Goal: Information Seeking & Learning: Obtain resource

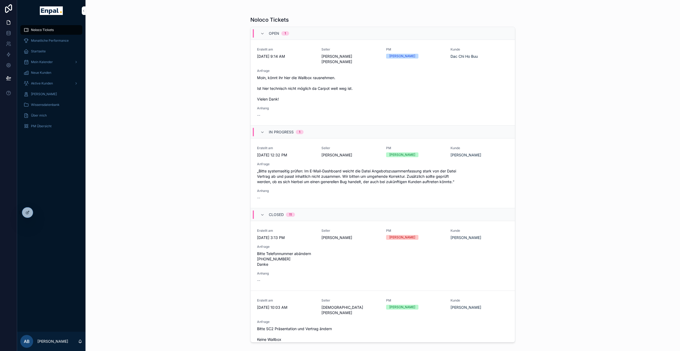
click at [0, 0] on icon at bounding box center [0, 0] width 0 height 0
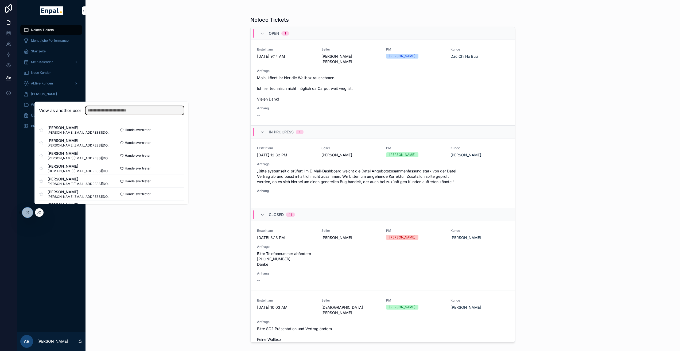
click at [113, 112] on input "text" at bounding box center [135, 110] width 98 height 9
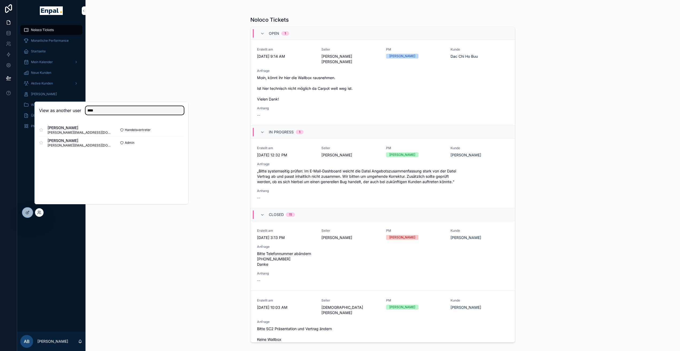
type input "****"
click at [0, 0] on button "Select" at bounding box center [0, 0] width 0 height 0
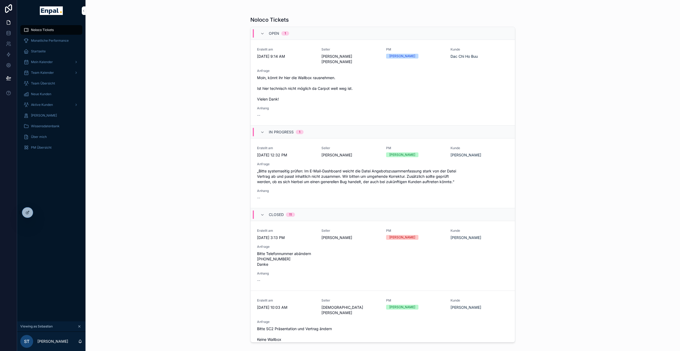
click at [42, 105] on span "Aktive Kunden" at bounding box center [42, 105] width 22 height 4
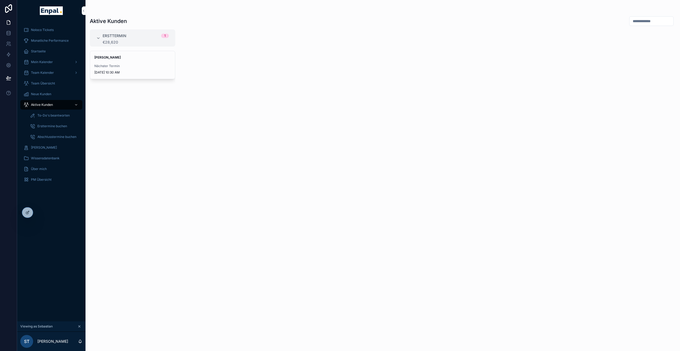
click at [112, 124] on div "Andreas Solter Nächster Termin 9/29/2025 10:30 AM" at bounding box center [133, 198] width 86 height 294
click at [0, 0] on icon at bounding box center [0, 0] width 0 height 0
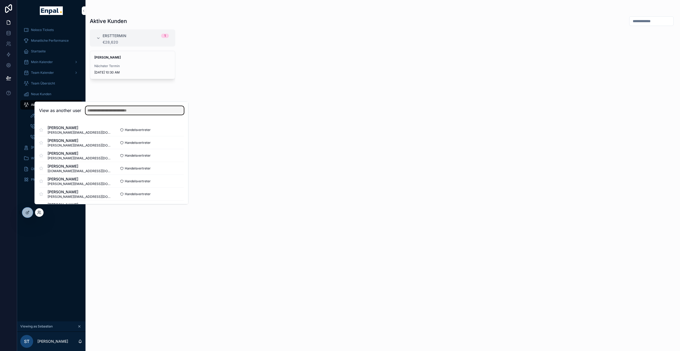
click at [118, 115] on input "text" at bounding box center [135, 110] width 98 height 9
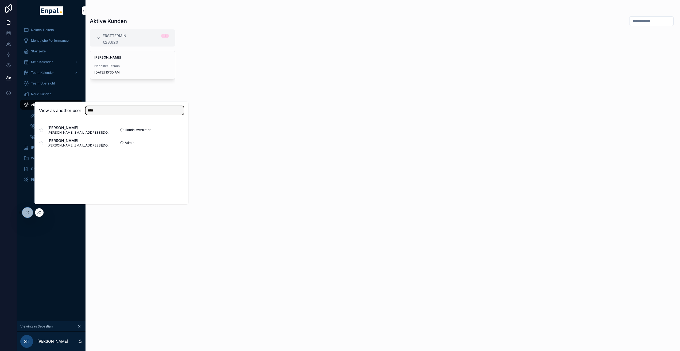
type input "****"
click at [0, 0] on button "Select" at bounding box center [0, 0] width 0 height 0
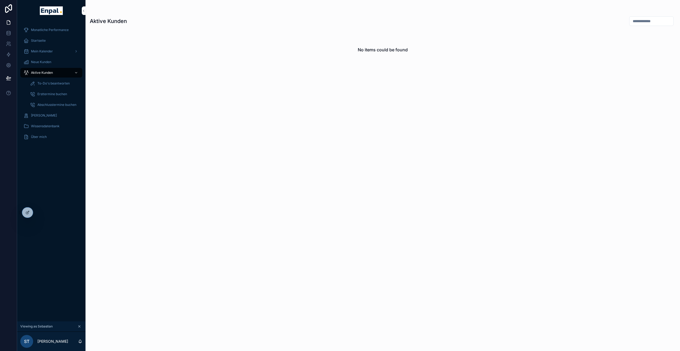
click at [0, 0] on icon at bounding box center [0, 0] width 0 height 0
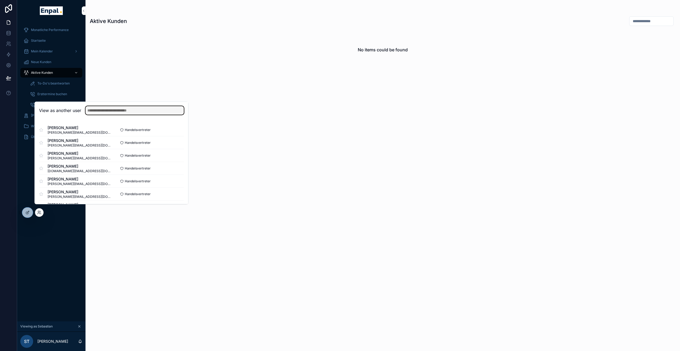
click at [104, 115] on input "text" at bounding box center [135, 110] width 98 height 9
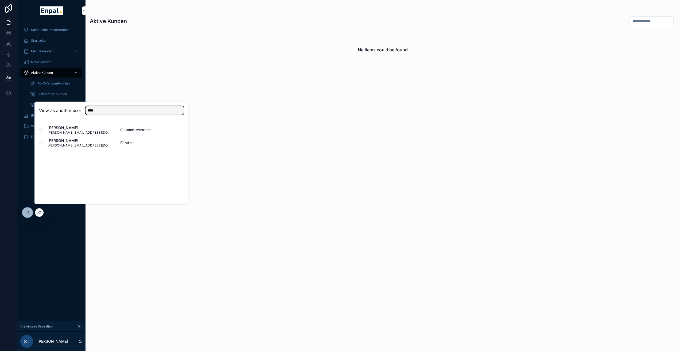
type input "****"
click at [0, 0] on button "Select" at bounding box center [0, 0] width 0 height 0
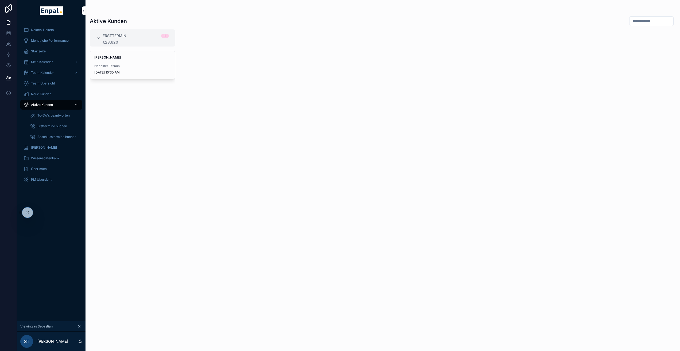
click at [0, 0] on div at bounding box center [0, 0] width 0 height 0
click at [0, 0] on icon at bounding box center [0, 0] width 0 height 0
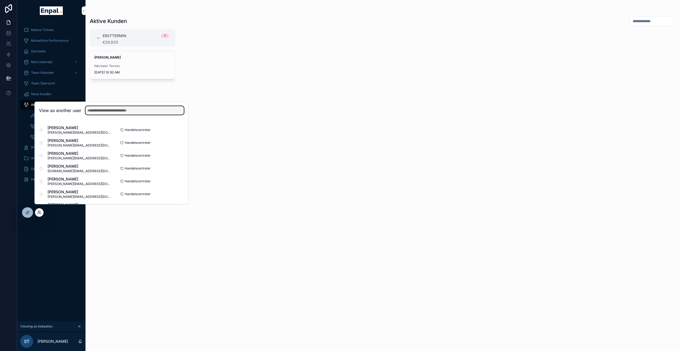
click at [110, 111] on input "text" at bounding box center [135, 110] width 98 height 9
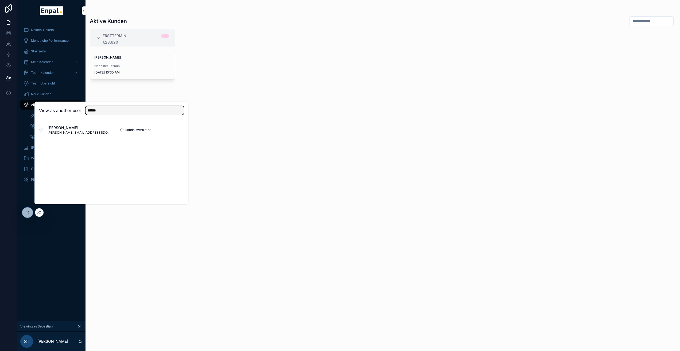
type input "******"
click at [0, 0] on button "Select" at bounding box center [0, 0] width 0 height 0
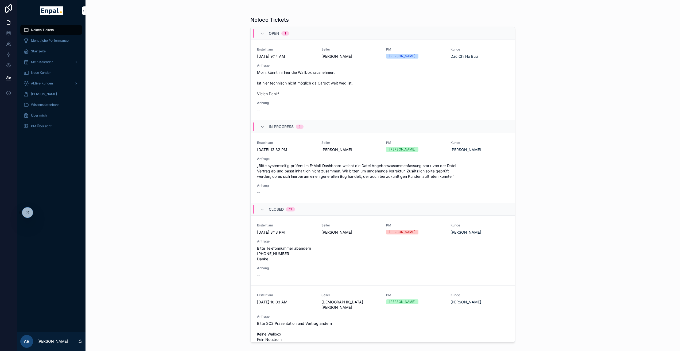
click at [44, 126] on span "PM Übersicht" at bounding box center [41, 126] width 21 height 4
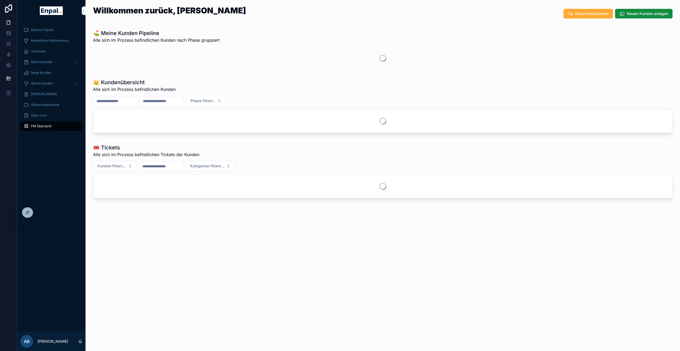
click at [44, 117] on span "Über mich" at bounding box center [39, 115] width 16 height 4
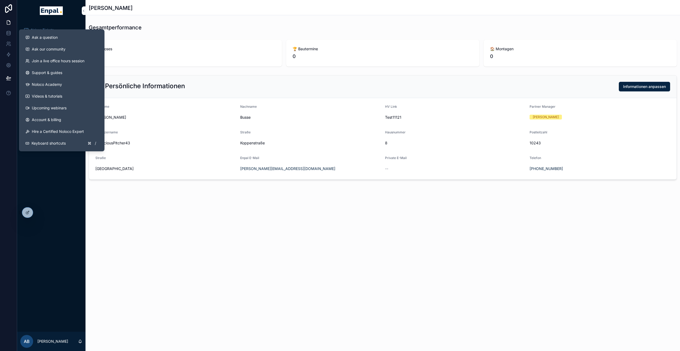
drag, startPoint x: 130, startPoint y: 229, endPoint x: 113, endPoint y: 199, distance: 34.7
click at [130, 229] on div "[PERSON_NAME] Gesamtperformance 🖊️ Closes 0 🏆 Bautermine 0 🏠 Montagen 0 💳 Persö…" at bounding box center [383, 175] width 595 height 351
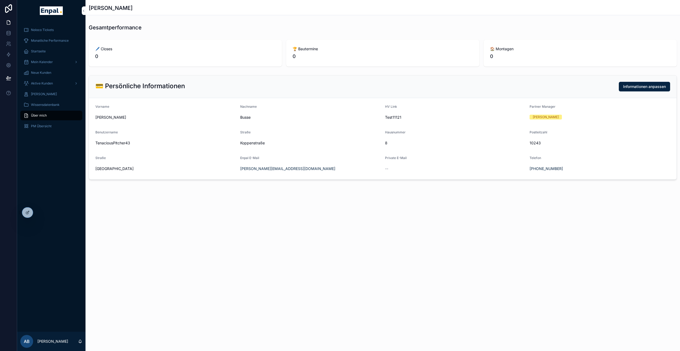
click at [46, 106] on span "Wissensdatenbank" at bounding box center [45, 105] width 29 height 4
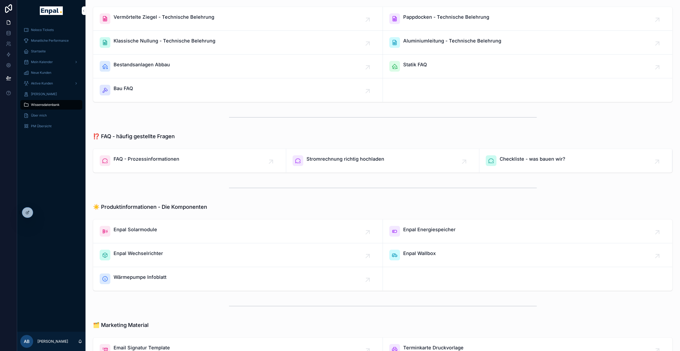
scroll to position [313, 0]
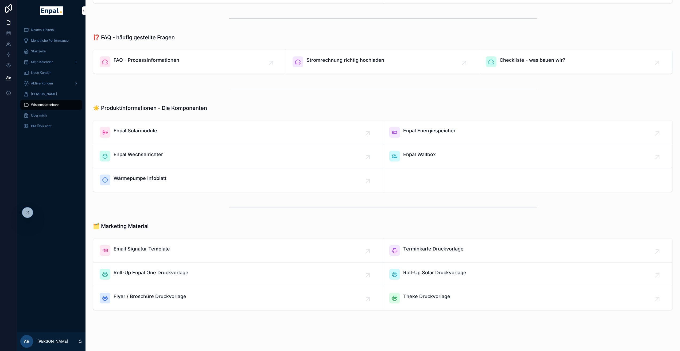
click at [251, 296] on div "Flyer / Broschüre Druckvorlage" at bounding box center [238, 298] width 277 height 11
click at [377, 226] on div "🗂️ Marketing Material" at bounding box center [383, 225] width 580 height 7
click at [376, 227] on div "🗂️ Marketing Material" at bounding box center [383, 225] width 580 height 7
